Goal: Information Seeking & Learning: Learn about a topic

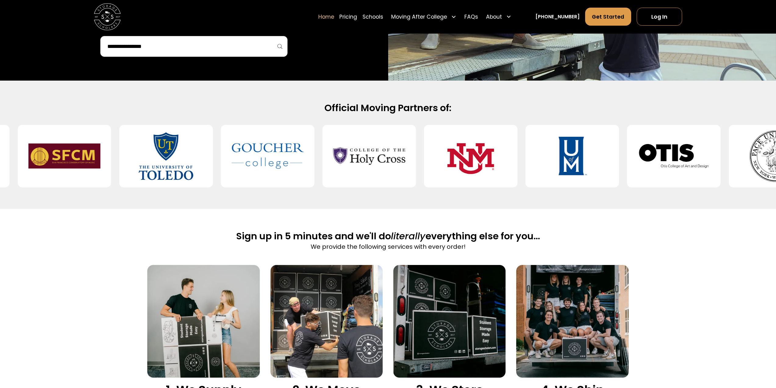
scroll to position [244, 0]
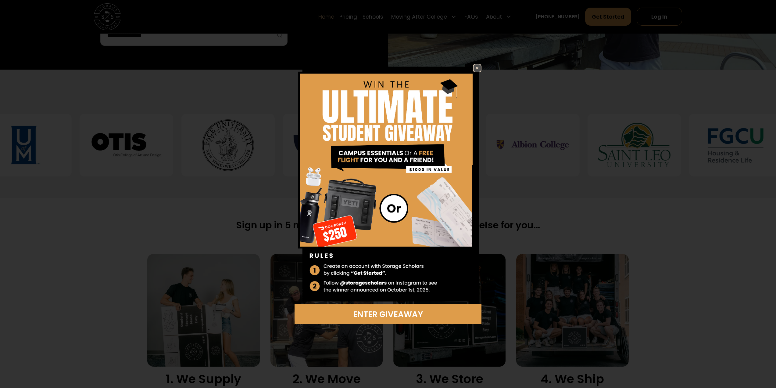
click at [479, 64] on img at bounding box center [477, 67] width 7 height 7
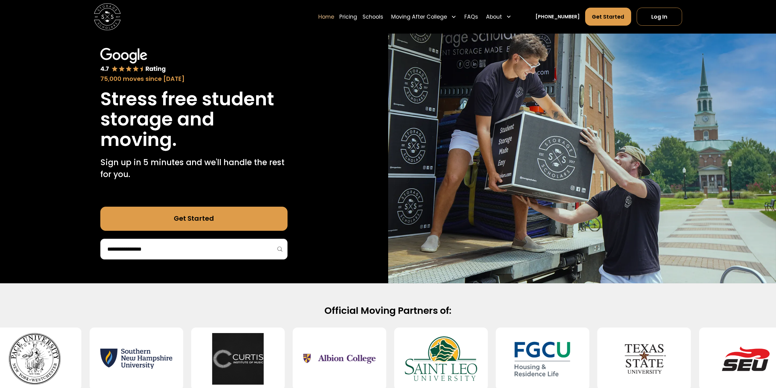
scroll to position [0, 0]
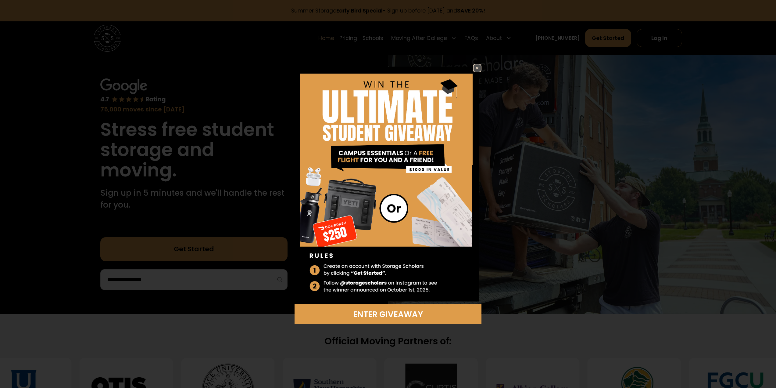
click at [471, 66] on img at bounding box center [388, 184] width 187 height 240
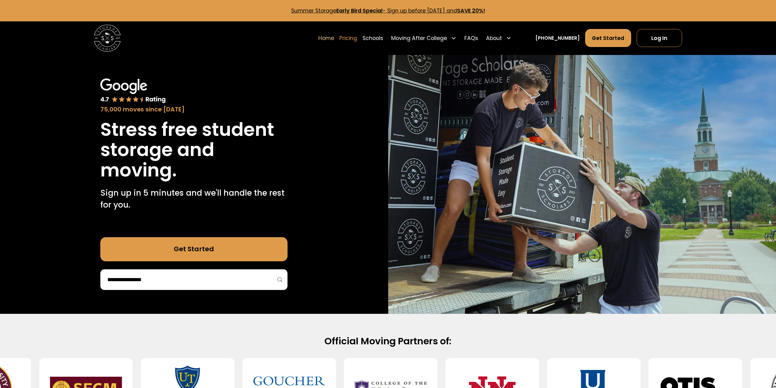
click at [357, 40] on link "Pricing" at bounding box center [348, 38] width 18 height 19
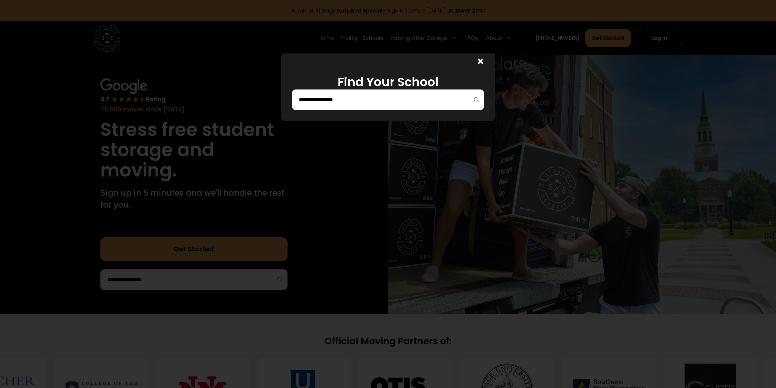
click at [483, 62] on icon at bounding box center [480, 61] width 5 height 8
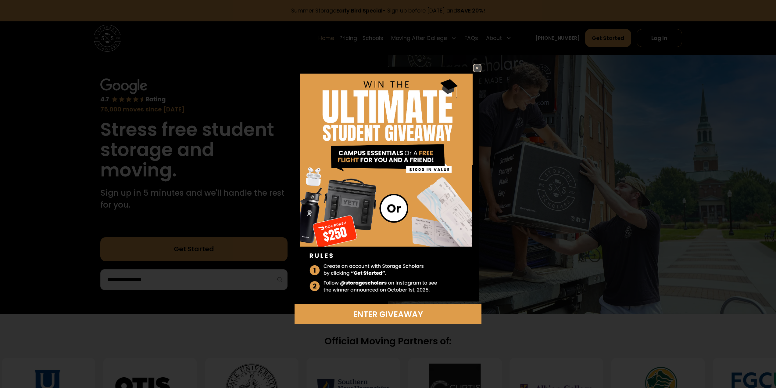
click at [471, 68] on img at bounding box center [388, 184] width 187 height 240
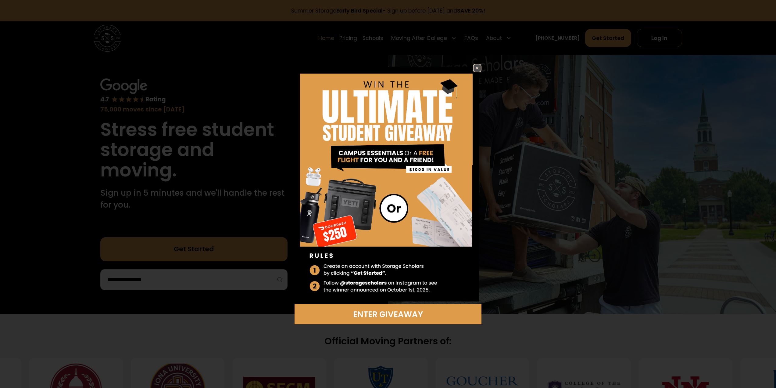
click at [476, 70] on img at bounding box center [477, 67] width 7 height 7
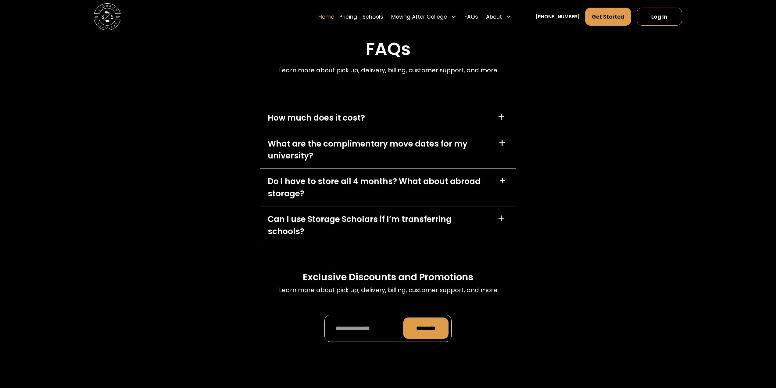
scroll to position [1952, 0]
click at [391, 127] on div "How much does it cost? +" at bounding box center [388, 118] width 257 height 25
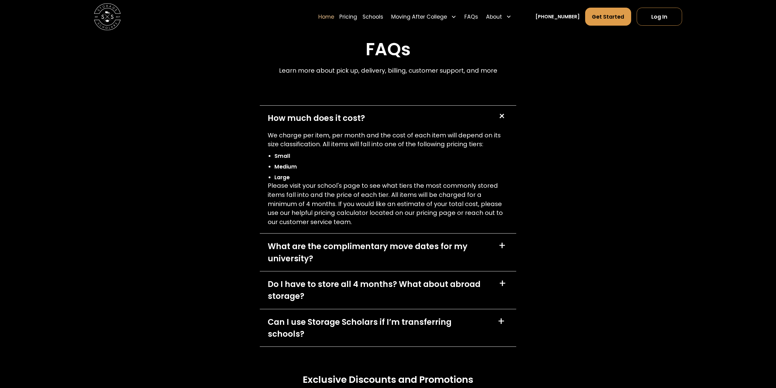
click at [442, 122] on div "How much does it cost? +" at bounding box center [388, 118] width 257 height 25
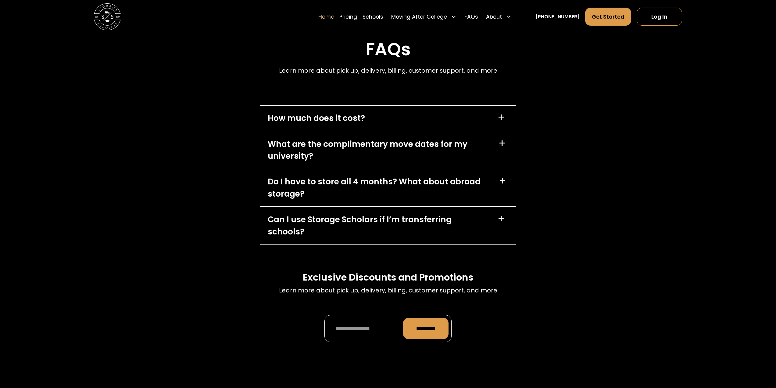
click at [421, 177] on div "Do I have to store all 4 months? What about abroad storage? +" at bounding box center [388, 188] width 257 height 38
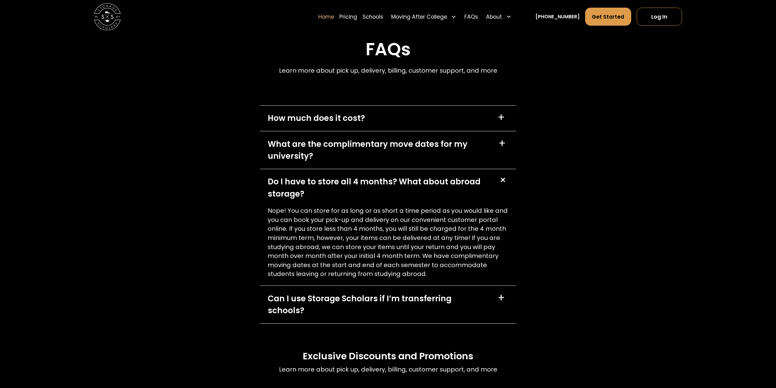
click at [420, 178] on div "Do I have to store all 4 months? What about abroad storage? +" at bounding box center [388, 188] width 257 height 38
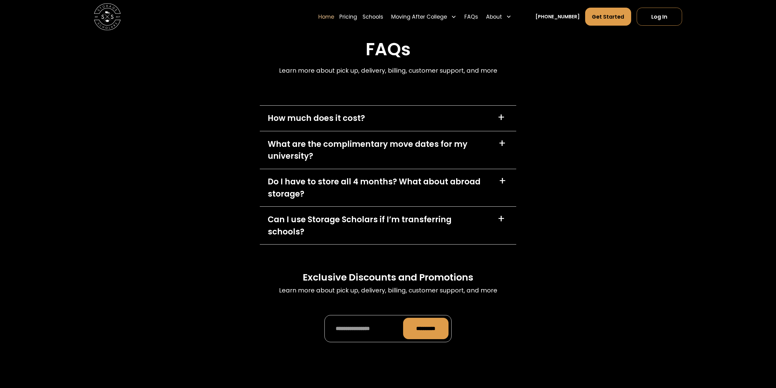
click at [397, 152] on div "What are the complimentary move dates for my university?" at bounding box center [379, 150] width 223 height 24
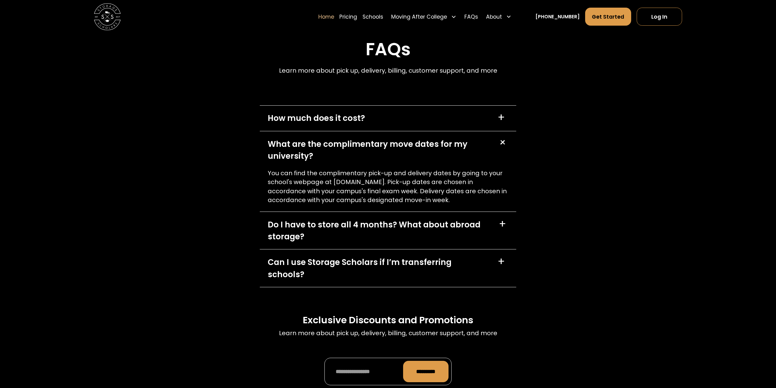
click at [394, 154] on div "What are the complimentary move dates for my university?" at bounding box center [379, 150] width 223 height 24
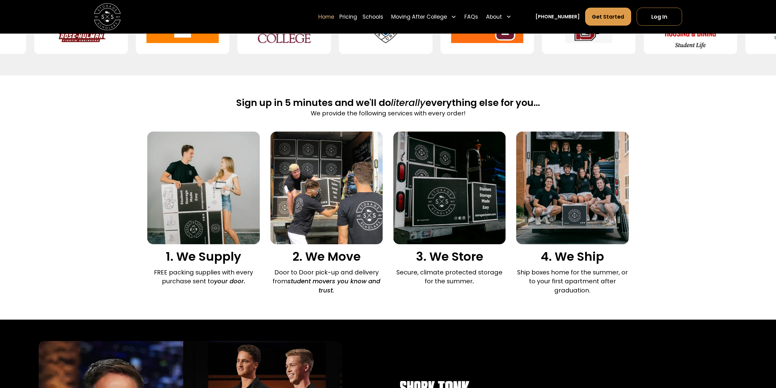
scroll to position [366, 0]
